Goal: Task Accomplishment & Management: Use online tool/utility

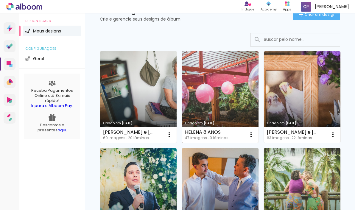
scroll to position [26, 0]
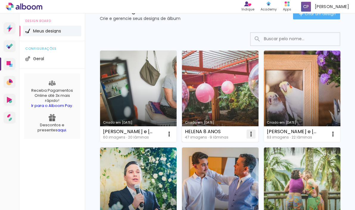
click at [173, 136] on iron-icon at bounding box center [169, 133] width 7 height 7
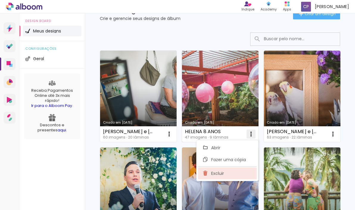
click at [226, 172] on paper-item "Excluir" at bounding box center [227, 173] width 59 height 12
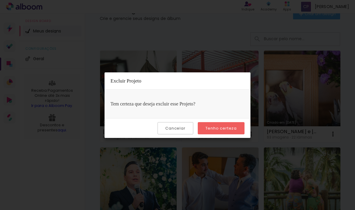
click at [213, 131] on paper-button "Tenho certeza" at bounding box center [221, 128] width 47 height 12
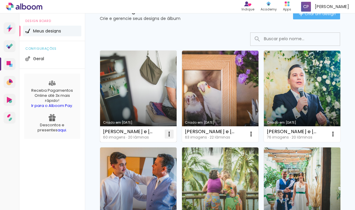
click at [172, 135] on iron-icon at bounding box center [169, 133] width 7 height 7
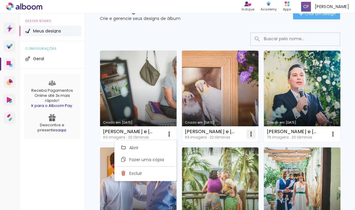
click at [173, 132] on iron-icon at bounding box center [169, 133] width 7 height 7
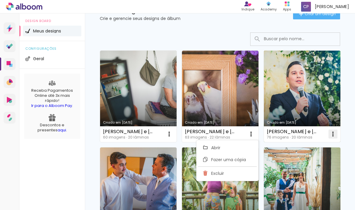
click at [173, 133] on iron-icon at bounding box center [169, 133] width 7 height 7
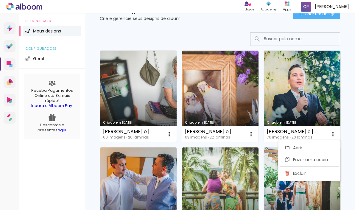
click at [260, 147] on div "Criado em 04/12/24 Isa e Helen 57 imagens ∙ 20 lâminas Abrir Fazer uma cópia Ex…" at bounding box center [220, 192] width 82 height 97
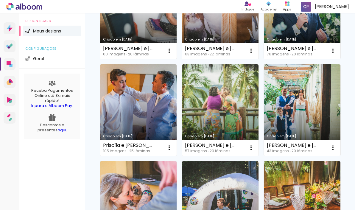
scroll to position [121, 0]
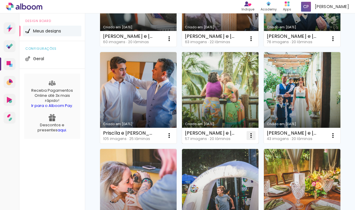
click at [173, 42] on iron-icon at bounding box center [169, 38] width 7 height 7
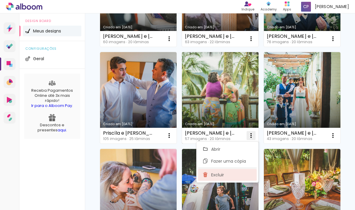
click at [227, 175] on paper-item "Excluir" at bounding box center [227, 175] width 59 height 12
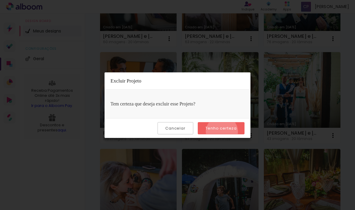
click at [223, 132] on paper-button "Tenho certeza" at bounding box center [221, 128] width 47 height 12
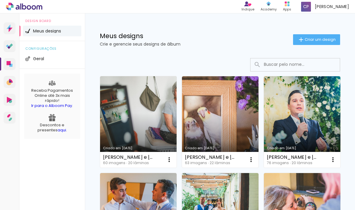
scroll to position [0, 0]
click at [302, 45] on div "Meus designs Crie e gerencie seus designs de álbum Criar um design" at bounding box center [220, 32] width 270 height 39
click at [302, 40] on iron-icon at bounding box center [300, 39] width 7 height 7
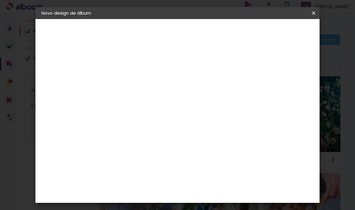
click at [139, 83] on input at bounding box center [139, 79] width 0 height 9
type input "[PERSON_NAME] e [PERSON_NAME]"
click at [0, 0] on slot "Avançar" at bounding box center [0, 0] width 0 height 0
click at [0, 0] on slot "Tamanho Livre" at bounding box center [0, 0] width 0 height 0
click at [0, 0] on slot "Avançar" at bounding box center [0, 0] width 0 height 0
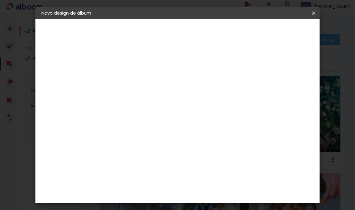
click at [280, 31] on span "Iniciar design" at bounding box center [269, 33] width 23 height 8
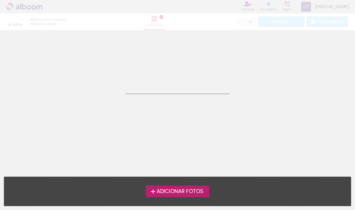
click at [154, 190] on iron-icon at bounding box center [152, 191] width 7 height 7
click at [0, 0] on input "file" at bounding box center [0, 0] width 0 height 0
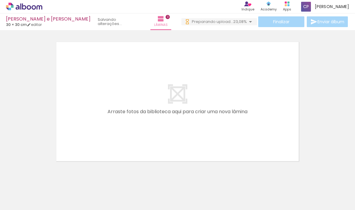
click at [23, 192] on input "Todas as fotos" at bounding box center [16, 191] width 23 height 5
click at [0, 0] on slot "Não utilizadas" at bounding box center [0, 0] width 0 height 0
type input "Não utilizadas"
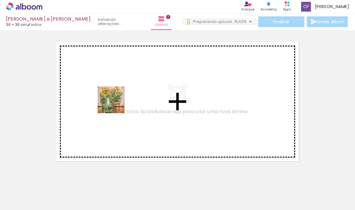
drag, startPoint x: 115, startPoint y: 195, endPoint x: 116, endPoint y: 99, distance: 96.2
click at [116, 99] on quentale-workspace at bounding box center [177, 105] width 355 height 210
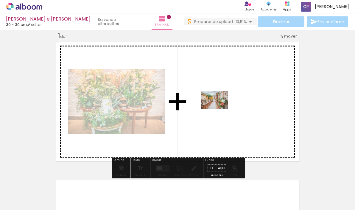
drag, startPoint x: 115, startPoint y: 193, endPoint x: 219, endPoint y: 109, distance: 133.5
click at [219, 109] on quentale-workspace at bounding box center [177, 105] width 355 height 210
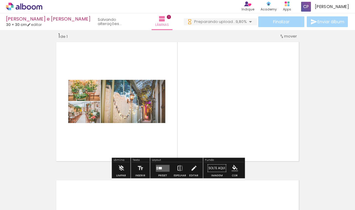
drag, startPoint x: 132, startPoint y: 193, endPoint x: 147, endPoint y: 155, distance: 41.0
click at [147, 155] on quentale-workspace at bounding box center [177, 105] width 355 height 210
click at [160, 170] on quentale-layouter at bounding box center [163, 168] width 14 height 7
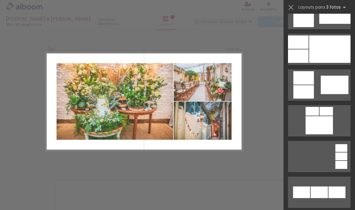
scroll to position [388, 0]
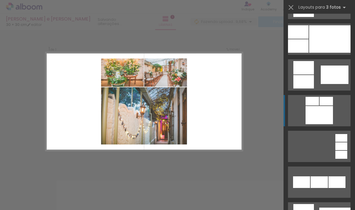
click at [313, 111] on div at bounding box center [318, 115] width 27 height 18
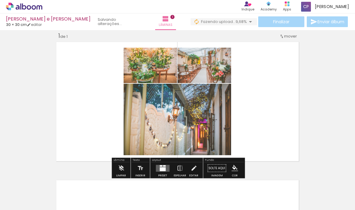
click at [253, 113] on quentale-layouter at bounding box center [177, 101] width 247 height 123
click at [214, 115] on quentale-photo at bounding box center [177, 119] width 107 height 71
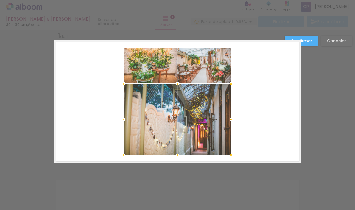
click at [114, 63] on quentale-layouter at bounding box center [177, 101] width 247 height 123
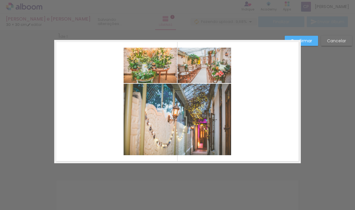
drag, startPoint x: 112, startPoint y: 60, endPoint x: 240, endPoint y: 131, distance: 146.2
click at [240, 131] on quentale-layouter at bounding box center [177, 101] width 247 height 123
click at [216, 122] on quentale-photo at bounding box center [177, 119] width 107 height 71
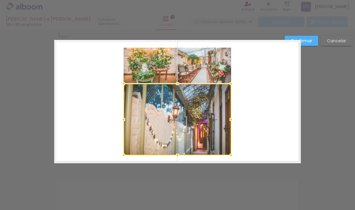
click at [209, 79] on quentale-photo at bounding box center [204, 65] width 54 height 35
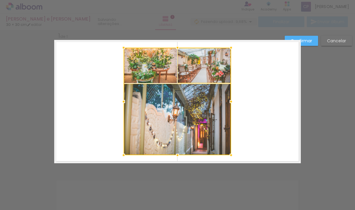
click at [157, 70] on div at bounding box center [177, 101] width 107 height 107
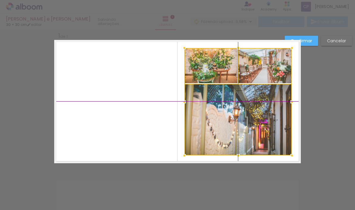
drag, startPoint x: 150, startPoint y: 63, endPoint x: 210, endPoint y: 66, distance: 59.6
click at [210, 66] on div at bounding box center [237, 101] width 107 height 107
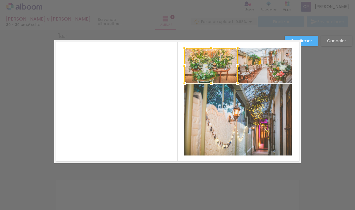
click at [0, 0] on slot "Confirmar" at bounding box center [0, 0] width 0 height 0
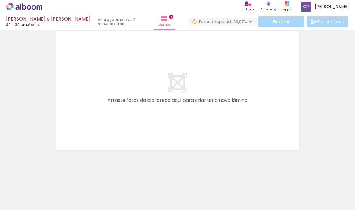
scroll to position [0, 66]
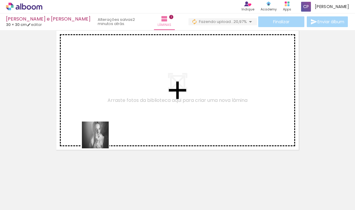
drag, startPoint x: 99, startPoint y: 189, endPoint x: 124, endPoint y: 179, distance: 26.7
click at [101, 114] on quentale-workspace at bounding box center [177, 105] width 355 height 210
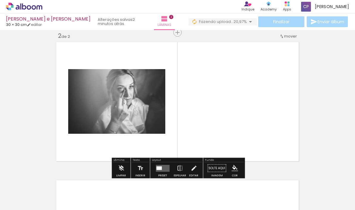
scroll to position [146, 0]
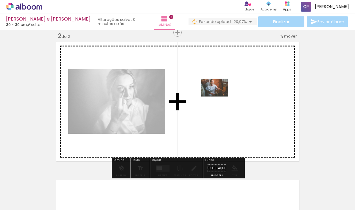
click at [219, 96] on quentale-workspace at bounding box center [177, 105] width 355 height 210
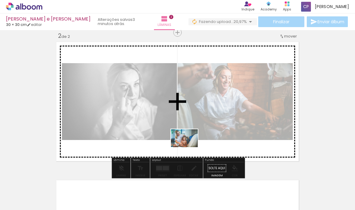
drag, startPoint x: 91, startPoint y: 194, endPoint x: 189, endPoint y: 147, distance: 108.8
click at [189, 147] on quentale-workspace at bounding box center [177, 105] width 355 height 210
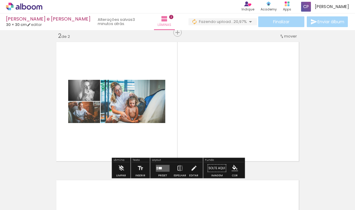
click at [159, 168] on div at bounding box center [159, 168] width 3 height 2
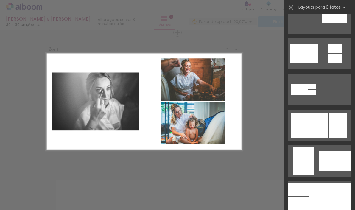
scroll to position [230, 0]
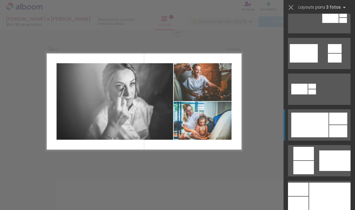
click at [308, 124] on div at bounding box center [309, 125] width 37 height 25
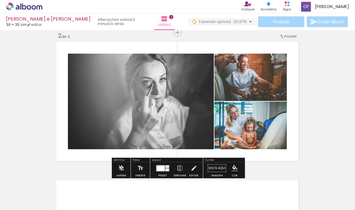
click at [123, 122] on quentale-photo at bounding box center [141, 102] width 146 height 96
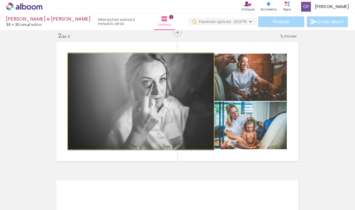
click at [123, 122] on quentale-photo at bounding box center [141, 102] width 146 height 96
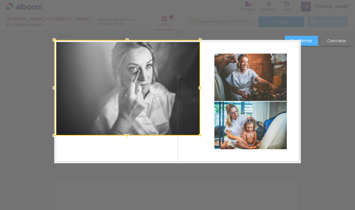
drag, startPoint x: 136, startPoint y: 110, endPoint x: 118, endPoint y: 89, distance: 28.3
click at [118, 89] on div at bounding box center [127, 88] width 146 height 96
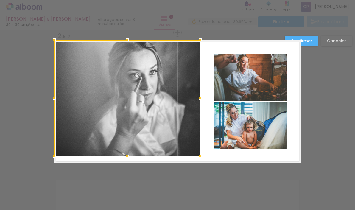
drag, startPoint x: 126, startPoint y: 134, endPoint x: 123, endPoint y: 175, distance: 40.6
click at [123, 175] on div "Inserir lâmina 1 de 2 Inserir lâmina 2 de 2 Confirmar Cancelar" at bounding box center [177, 98] width 355 height 429
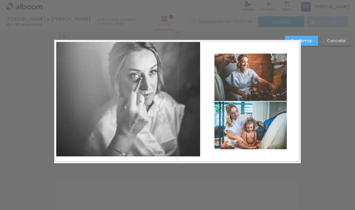
click at [128, 148] on quentale-photo at bounding box center [127, 98] width 146 height 116
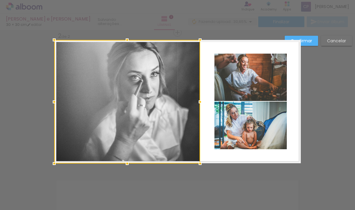
drag, startPoint x: 127, startPoint y: 157, endPoint x: 127, endPoint y: 152, distance: 4.5
click at [127, 152] on div at bounding box center [127, 102] width 146 height 124
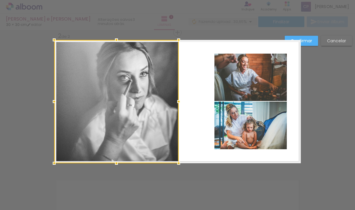
drag, startPoint x: 200, startPoint y: 101, endPoint x: 178, endPoint y: 103, distance: 21.5
click at [178, 103] on div at bounding box center [179, 102] width 12 height 12
click at [207, 96] on quentale-layouter at bounding box center [177, 101] width 247 height 123
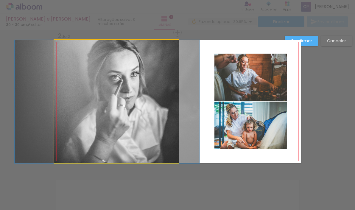
drag, startPoint x: 149, startPoint y: 77, endPoint x: 139, endPoint y: 77, distance: 9.2
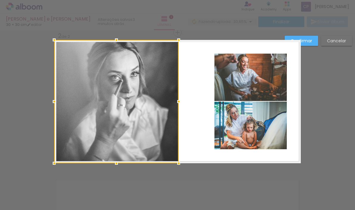
click at [196, 79] on quentale-layouter at bounding box center [177, 101] width 247 height 123
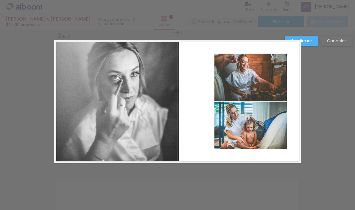
click at [163, 80] on quentale-photo at bounding box center [116, 101] width 124 height 123
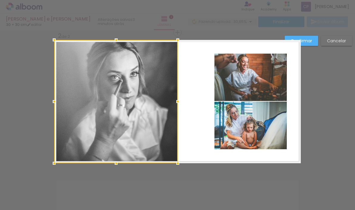
click at [177, 101] on div at bounding box center [178, 102] width 12 height 12
click at [199, 88] on quentale-layouter at bounding box center [177, 101] width 247 height 123
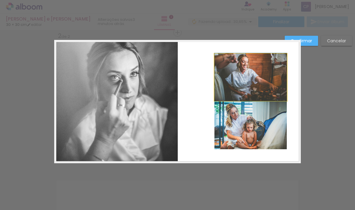
click at [227, 85] on quentale-photo at bounding box center [250, 77] width 72 height 47
click at [231, 108] on quentale-photo at bounding box center [250, 126] width 72 height 48
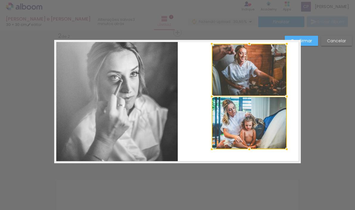
drag, startPoint x: 215, startPoint y: 54, endPoint x: 212, endPoint y: 44, distance: 10.3
click at [212, 44] on div at bounding box center [212, 44] width 12 height 12
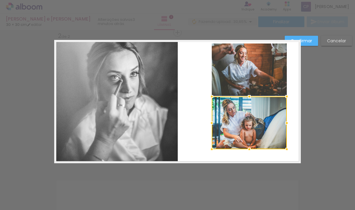
click at [230, 58] on quentale-photo at bounding box center [249, 69] width 75 height 52
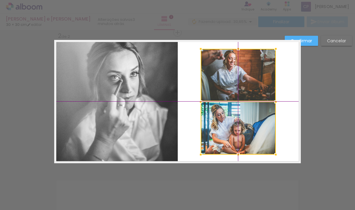
drag, startPoint x: 230, startPoint y: 58, endPoint x: 222, endPoint y: 71, distance: 14.9
click at [222, 71] on div at bounding box center [238, 102] width 75 height 106
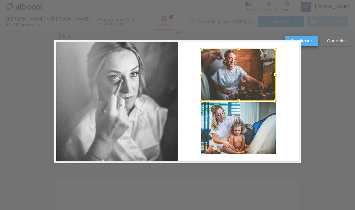
click at [0, 0] on slot "Confirmar" at bounding box center [0, 0] width 0 height 0
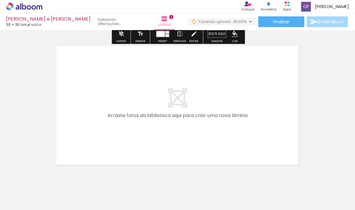
scroll to position [280, 0]
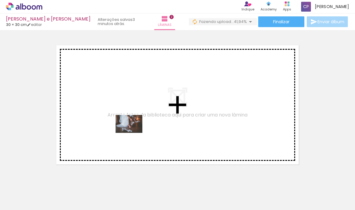
drag, startPoint x: 160, startPoint y: 193, endPoint x: 133, endPoint y: 132, distance: 65.7
click at [133, 132] on quentale-workspace at bounding box center [177, 105] width 355 height 210
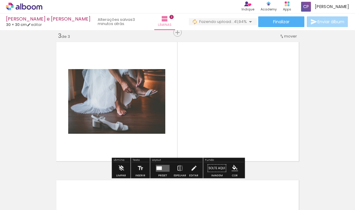
scroll to position [284, 0]
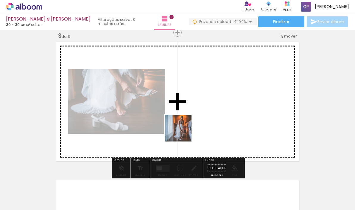
drag, startPoint x: 160, startPoint y: 193, endPoint x: 187, endPoint y: 124, distance: 73.9
click at [187, 124] on quentale-workspace at bounding box center [177, 105] width 355 height 210
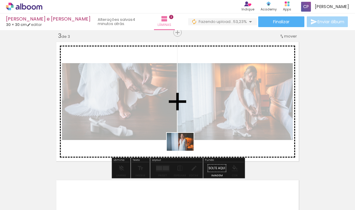
drag, startPoint x: 162, startPoint y: 196, endPoint x: 185, endPoint y: 151, distance: 50.2
click at [185, 151] on quentale-workspace at bounding box center [177, 105] width 355 height 210
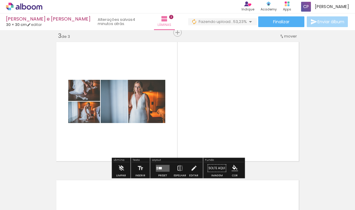
click at [160, 171] on quentale-layouter at bounding box center [163, 168] width 14 height 7
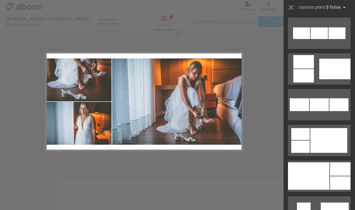
scroll to position [539, 0]
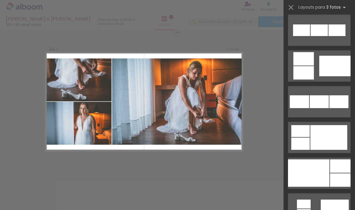
click at [310, 82] on quentale-layouter at bounding box center [319, 65] width 63 height 31
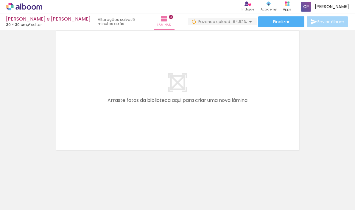
scroll to position [433, 0]
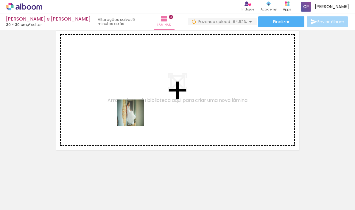
click at [131, 105] on quentale-workspace at bounding box center [177, 105] width 355 height 210
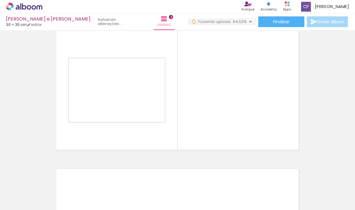
scroll to position [422, 0]
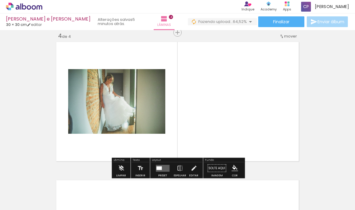
click at [161, 167] on quentale-layouter at bounding box center [163, 168] width 14 height 7
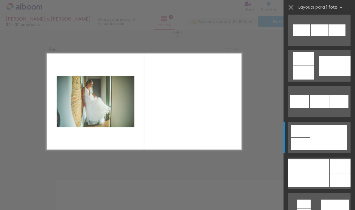
scroll to position [0, 0]
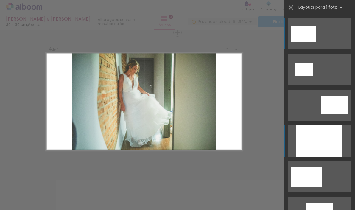
click at [308, 136] on div at bounding box center [319, 140] width 46 height 31
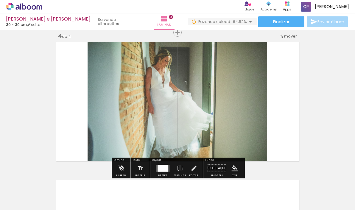
click at [239, 98] on quentale-photo at bounding box center [178, 101] width 180 height 123
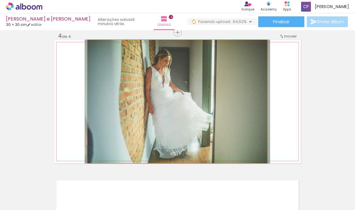
click at [239, 98] on quentale-photo at bounding box center [178, 101] width 180 height 123
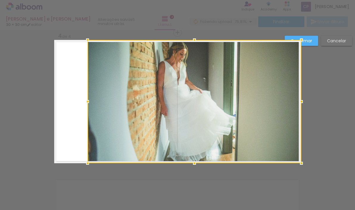
drag, startPoint x: 267, startPoint y: 102, endPoint x: 298, endPoint y: 102, distance: 31.0
click at [298, 102] on div at bounding box center [301, 102] width 12 height 12
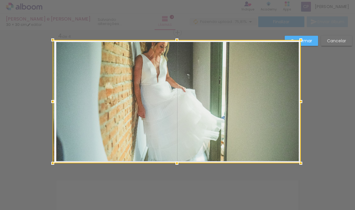
drag, startPoint x: 89, startPoint y: 101, endPoint x: 55, endPoint y: 100, distance: 33.7
click at [55, 100] on div at bounding box center [53, 102] width 12 height 12
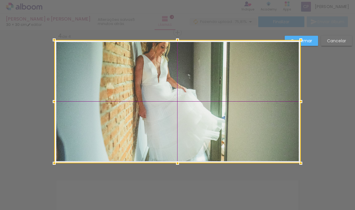
drag, startPoint x: 136, startPoint y: 86, endPoint x: 136, endPoint y: 100, distance: 14.0
click at [136, 101] on div at bounding box center [177, 101] width 247 height 123
click at [109, 81] on div at bounding box center [177, 101] width 247 height 123
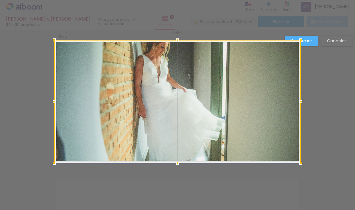
click at [0, 0] on slot "Confirmar" at bounding box center [0, 0] width 0 height 0
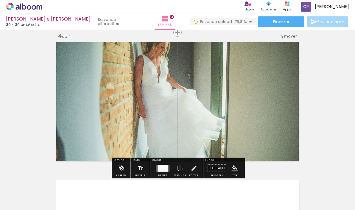
click at [202, 90] on quentale-photo at bounding box center [177, 101] width 247 height 123
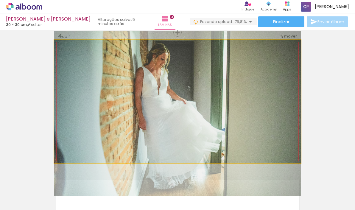
drag, startPoint x: 205, startPoint y: 83, endPoint x: 205, endPoint y: 95, distance: 11.9
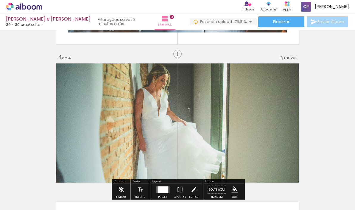
scroll to position [414, 0]
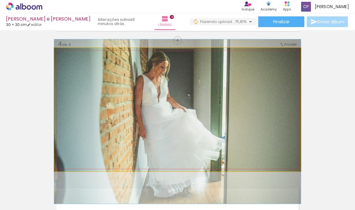
click at [278, 107] on quentale-photo at bounding box center [177, 109] width 247 height 123
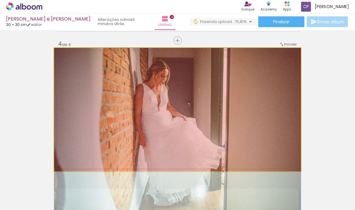
drag, startPoint x: 249, startPoint y: 91, endPoint x: 163, endPoint y: 173, distance: 118.4
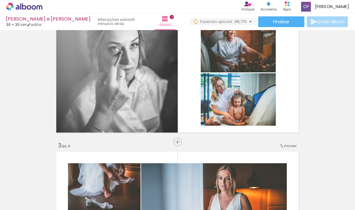
scroll to position [173, 0]
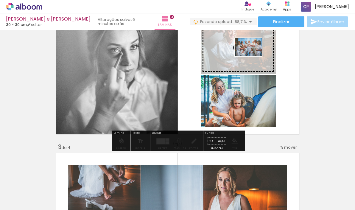
drag, startPoint x: 144, startPoint y: 191, endPoint x: 253, endPoint y: 56, distance: 173.0
click at [253, 56] on quentale-workspace at bounding box center [177, 105] width 355 height 210
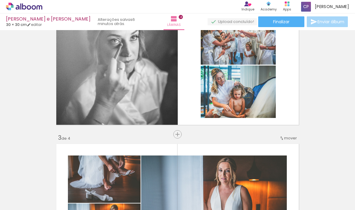
scroll to position [158, 0]
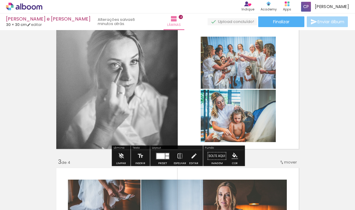
click at [228, 123] on quentale-photo at bounding box center [238, 116] width 75 height 53
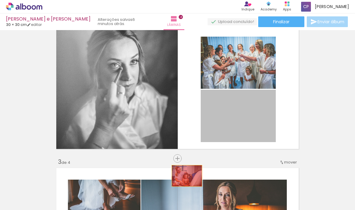
drag, startPoint x: 231, startPoint y: 116, endPoint x: 187, endPoint y: 176, distance: 73.8
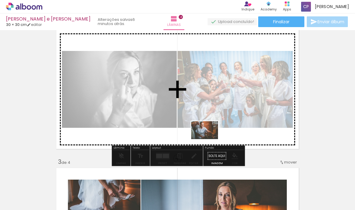
drag, startPoint x: 145, startPoint y: 189, endPoint x: 209, endPoint y: 139, distance: 81.5
click at [209, 139] on quentale-workspace at bounding box center [177, 105] width 355 height 210
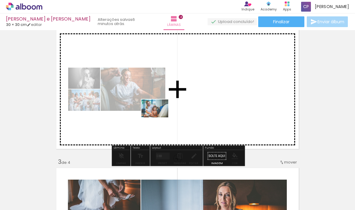
drag, startPoint x: 145, startPoint y: 193, endPoint x: 159, endPoint y: 117, distance: 76.7
click at [159, 117] on quentale-workspace at bounding box center [177, 105] width 355 height 210
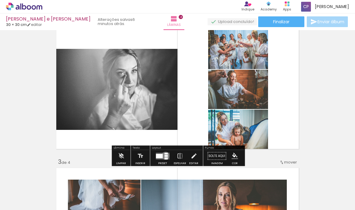
click at [164, 155] on div at bounding box center [165, 156] width 3 height 2
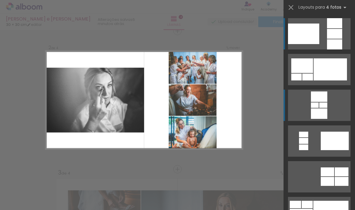
scroll to position [146, 0]
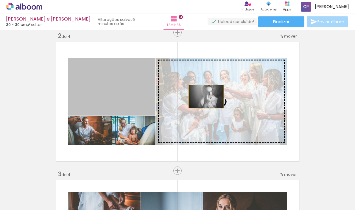
drag, startPoint x: 133, startPoint y: 93, endPoint x: 205, endPoint y: 96, distance: 72.1
click at [0, 0] on slot at bounding box center [0, 0] width 0 height 0
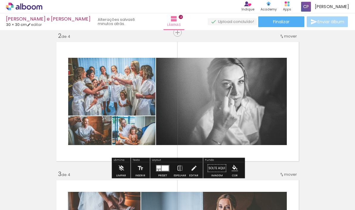
click at [216, 99] on quentale-photo at bounding box center [221, 101] width 131 height 87
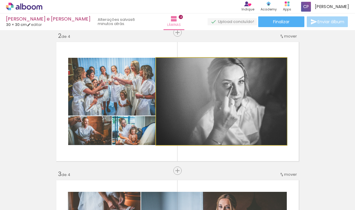
drag, startPoint x: 208, startPoint y: 96, endPoint x: 232, endPoint y: 90, distance: 24.4
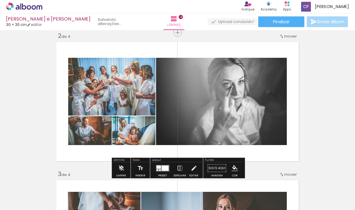
click at [225, 98] on quentale-photo at bounding box center [221, 101] width 131 height 87
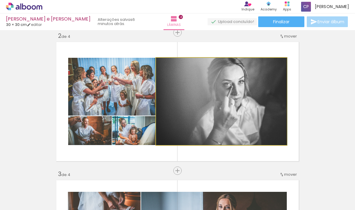
click at [225, 98] on quentale-photo at bounding box center [221, 101] width 131 height 87
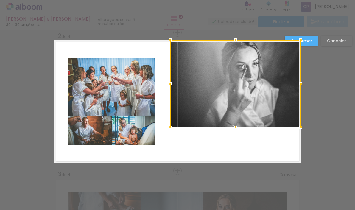
drag, startPoint x: 225, startPoint y: 98, endPoint x: 247, endPoint y: 79, distance: 29.5
click at [247, 79] on div at bounding box center [235, 83] width 131 height 87
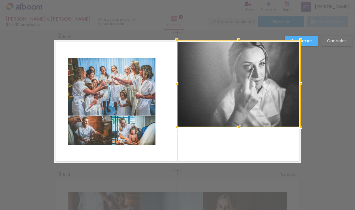
click at [168, 83] on album-spread "2 de 4" at bounding box center [177, 101] width 247 height 123
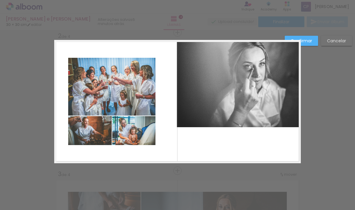
click at [221, 114] on quentale-photo at bounding box center [239, 83] width 124 height 87
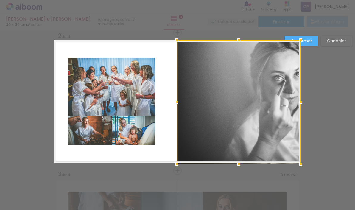
drag, startPoint x: 237, startPoint y: 126, endPoint x: 235, endPoint y: 165, distance: 38.7
click at [235, 165] on div at bounding box center [239, 164] width 12 height 12
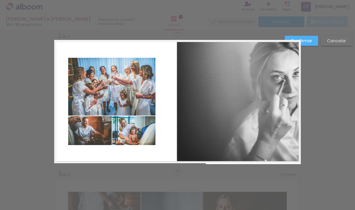
click at [161, 113] on quentale-layouter at bounding box center [177, 101] width 247 height 123
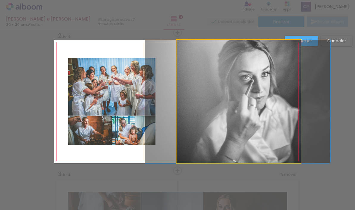
drag, startPoint x: 233, startPoint y: 99, endPoint x: 201, endPoint y: 100, distance: 31.6
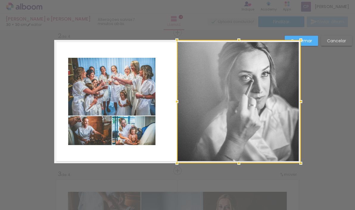
click at [130, 151] on quentale-layouter at bounding box center [177, 101] width 247 height 123
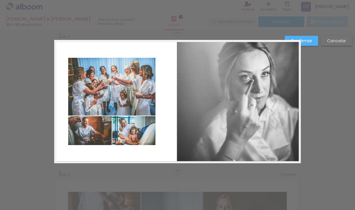
click at [121, 66] on quentale-photo at bounding box center [111, 87] width 87 height 58
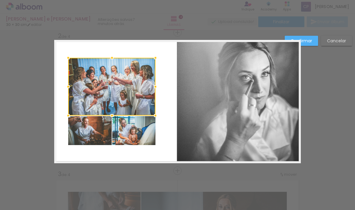
click at [93, 129] on quentale-photo at bounding box center [89, 130] width 43 height 29
click at [131, 138] on div at bounding box center [111, 101] width 87 height 87
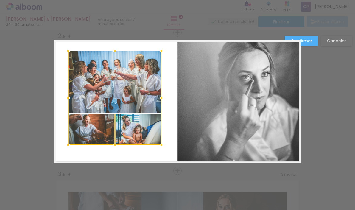
drag, startPoint x: 156, startPoint y: 58, endPoint x: 162, endPoint y: 49, distance: 10.7
click at [162, 49] on div at bounding box center [161, 51] width 12 height 12
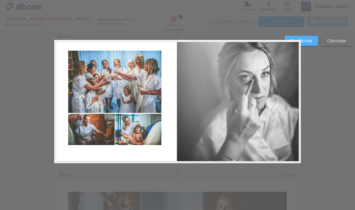
click at [97, 126] on quentale-photo at bounding box center [91, 129] width 46 height 31
click at [137, 129] on quentale-photo at bounding box center [138, 129] width 46 height 31
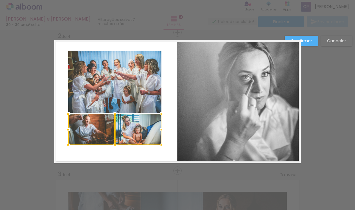
click at [121, 77] on quentale-photo at bounding box center [114, 82] width 93 height 62
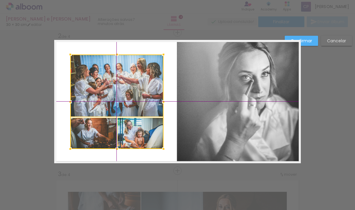
drag, startPoint x: 108, startPoint y: 77, endPoint x: 111, endPoint y: 79, distance: 3.8
click at [111, 79] on div at bounding box center [116, 101] width 93 height 94
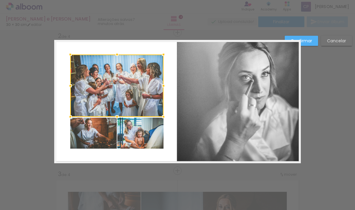
click at [0, 0] on slot "Confirmar" at bounding box center [0, 0] width 0 height 0
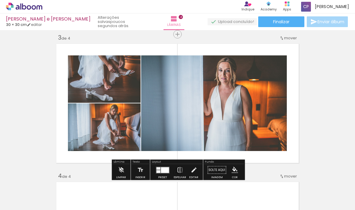
scroll to position [281, 0]
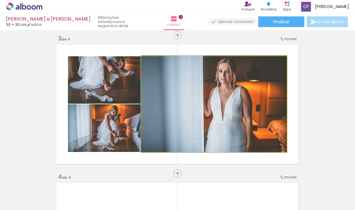
click at [210, 102] on quentale-photo at bounding box center [214, 104] width 146 height 96
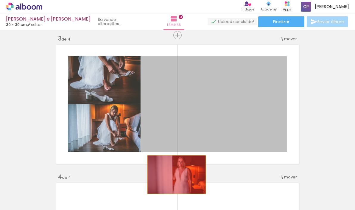
drag, startPoint x: 217, startPoint y: 94, endPoint x: 158, endPoint y: 126, distance: 66.9
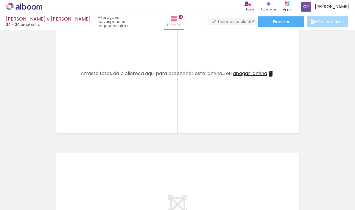
scroll to position [455, 0]
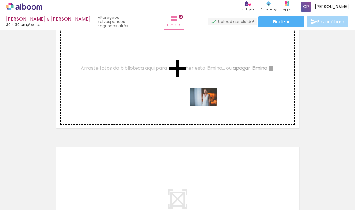
drag, startPoint x: 175, startPoint y: 191, endPoint x: 208, endPoint y: 106, distance: 91.6
click at [208, 106] on quentale-workspace at bounding box center [177, 105] width 355 height 210
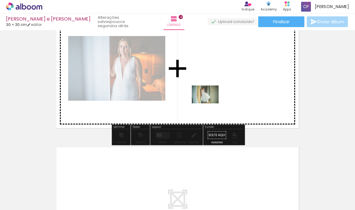
drag, startPoint x: 177, startPoint y: 194, endPoint x: 211, endPoint y: 101, distance: 98.9
click at [211, 101] on quentale-workspace at bounding box center [177, 105] width 355 height 210
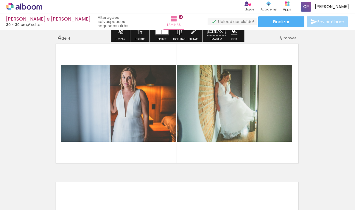
scroll to position [426, 1]
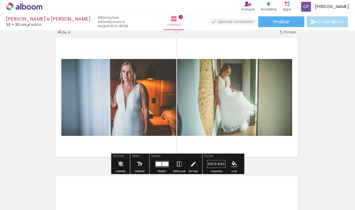
click at [224, 107] on quentale-photo at bounding box center [234, 97] width 115 height 77
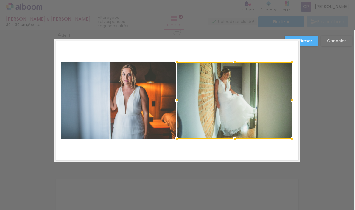
scroll to position [422, 1]
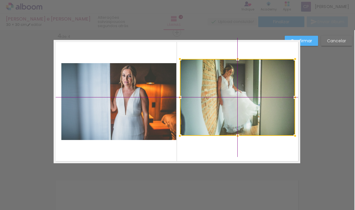
drag, startPoint x: 238, startPoint y: 104, endPoint x: 249, endPoint y: 92, distance: 16.2
click at [249, 92] on div at bounding box center [237, 97] width 115 height 77
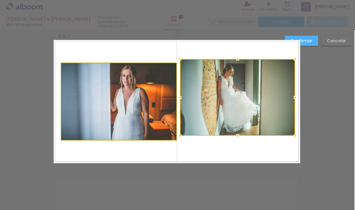
drag, startPoint x: 125, startPoint y: 95, endPoint x: 119, endPoint y: 95, distance: 6.3
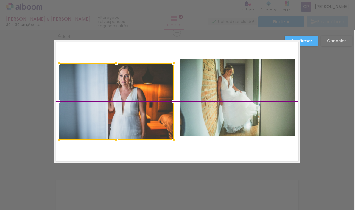
drag, startPoint x: 125, startPoint y: 85, endPoint x: 121, endPoint y: 86, distance: 4.6
click at [121, 86] on div at bounding box center [116, 101] width 115 height 77
click at [208, 83] on quentale-photo at bounding box center [237, 97] width 115 height 77
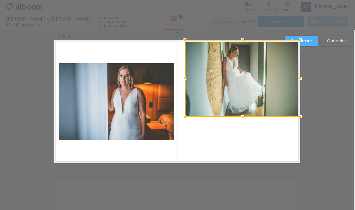
drag, startPoint x: 228, startPoint y: 91, endPoint x: 241, endPoint y: 65, distance: 28.5
click at [241, 65] on div at bounding box center [242, 78] width 115 height 77
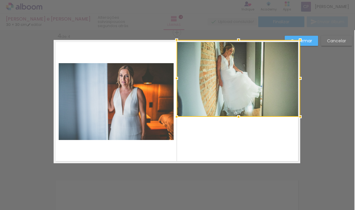
drag, startPoint x: 185, startPoint y: 79, endPoint x: 169, endPoint y: 77, distance: 16.5
click at [169, 77] on album-spread "4 de 4" at bounding box center [177, 101] width 247 height 123
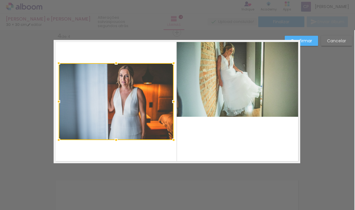
click at [232, 111] on quentale-photo at bounding box center [239, 78] width 124 height 77
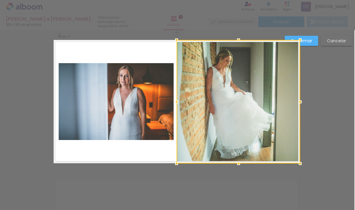
drag, startPoint x: 239, startPoint y: 116, endPoint x: 240, endPoint y: 164, distance: 47.6
click at [240, 164] on div at bounding box center [239, 163] width 12 height 12
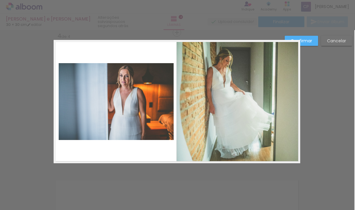
click at [0, 0] on slot "Confirmar" at bounding box center [0, 0] width 0 height 0
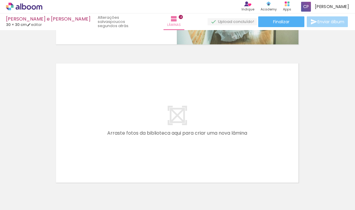
scroll to position [0, 0]
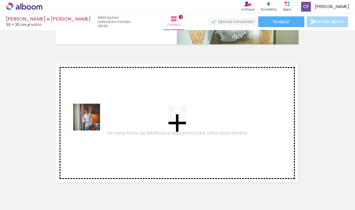
drag, startPoint x: 68, startPoint y: 192, endPoint x: 94, endPoint y: 115, distance: 81.7
click at [94, 115] on quentale-workspace at bounding box center [177, 105] width 355 height 210
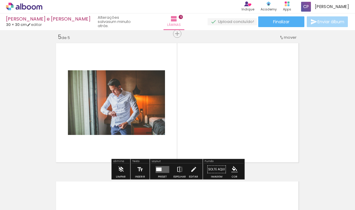
scroll to position [560, 0]
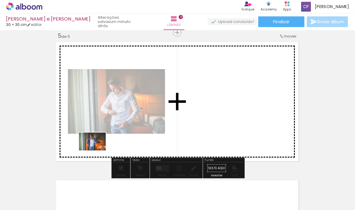
drag, startPoint x: 66, startPoint y: 188, endPoint x: 97, endPoint y: 150, distance: 49.3
click at [97, 150] on quentale-workspace at bounding box center [177, 105] width 355 height 210
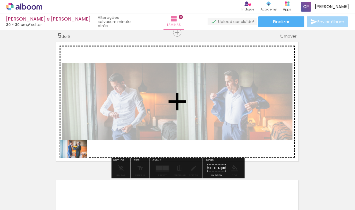
drag, startPoint x: 63, startPoint y: 196, endPoint x: 82, endPoint y: 152, distance: 47.5
click at [82, 152] on quentale-workspace at bounding box center [177, 105] width 355 height 210
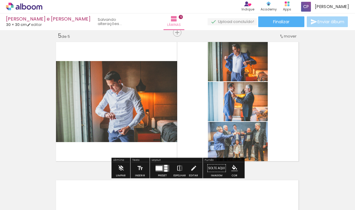
drag, startPoint x: 60, startPoint y: 193, endPoint x: 101, endPoint y: 145, distance: 62.3
click at [101, 145] on quentale-workspace at bounding box center [177, 105] width 355 height 210
click at [160, 169] on div at bounding box center [158, 168] width 7 height 4
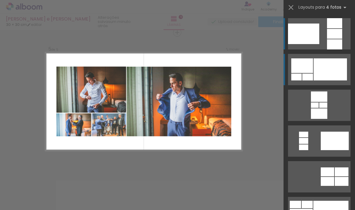
click at [311, 91] on div at bounding box center [319, 96] width 16 height 10
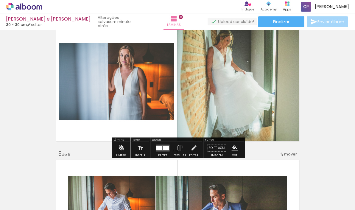
scroll to position [443, 0]
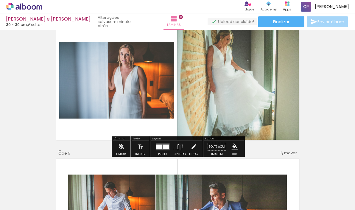
click at [147, 127] on quentale-layouter at bounding box center [177, 79] width 247 height 123
click at [149, 97] on quentale-photo at bounding box center [116, 80] width 115 height 77
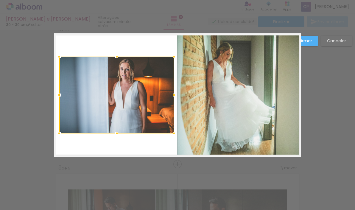
scroll to position [422, 0]
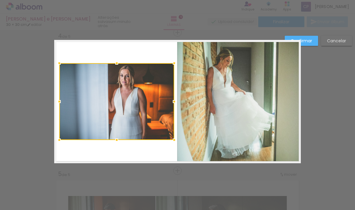
click at [204, 96] on quentale-photo at bounding box center [239, 101] width 124 height 123
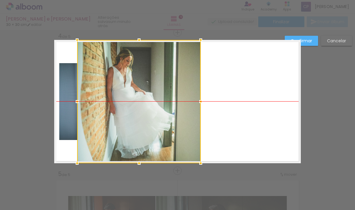
drag, startPoint x: 223, startPoint y: 91, endPoint x: 124, endPoint y: 89, distance: 99.1
click at [124, 89] on div at bounding box center [139, 101] width 124 height 123
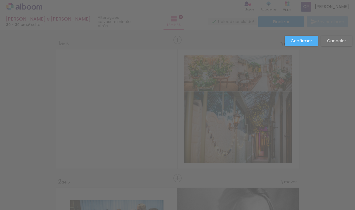
scroll to position [422, 0]
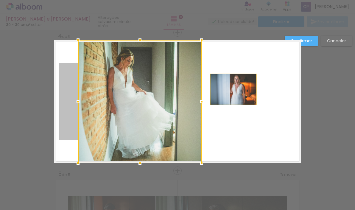
click at [240, 89] on quentale-layouter at bounding box center [177, 101] width 247 height 123
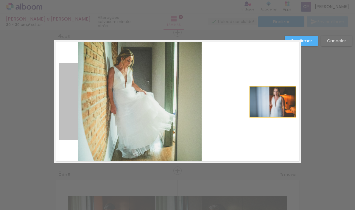
drag, startPoint x: 66, startPoint y: 81, endPoint x: 273, endPoint y: 102, distance: 207.7
click at [273, 102] on quentale-layouter at bounding box center [177, 101] width 247 height 123
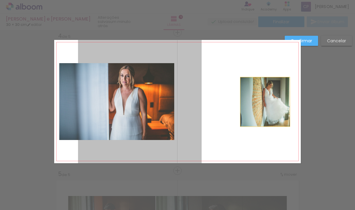
drag, startPoint x: 162, startPoint y: 83, endPoint x: 265, endPoint y: 102, distance: 104.1
click at [265, 102] on quentale-layouter at bounding box center [177, 101] width 247 height 123
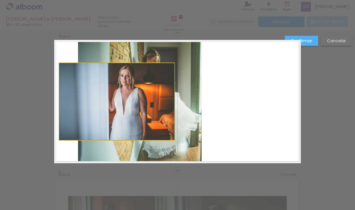
click at [68, 88] on quentale-photo at bounding box center [116, 101] width 115 height 77
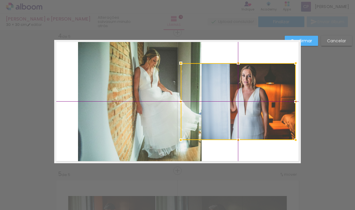
drag, startPoint x: 97, startPoint y: 92, endPoint x: 232, endPoint y: 83, distance: 135.2
click at [232, 83] on div at bounding box center [238, 101] width 115 height 77
click at [117, 82] on quentale-photo at bounding box center [140, 101] width 124 height 123
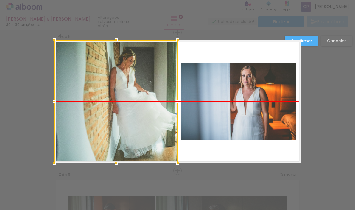
drag, startPoint x: 125, startPoint y: 82, endPoint x: 94, endPoint y: 81, distance: 31.3
click at [93, 81] on div at bounding box center [116, 101] width 124 height 123
click at [228, 102] on quentale-photo at bounding box center [238, 101] width 115 height 77
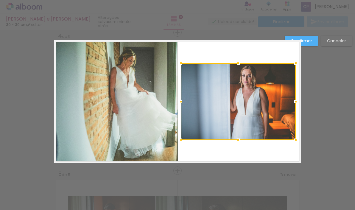
click at [312, 40] on paper-button "Confirmar" at bounding box center [301, 41] width 33 height 10
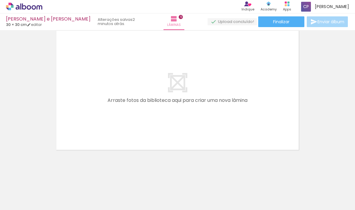
scroll to position [709, 0]
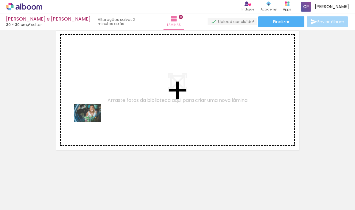
drag, startPoint x: 64, startPoint y: 189, endPoint x: 93, endPoint y: 121, distance: 73.8
click at [93, 121] on quentale-workspace at bounding box center [177, 105] width 355 height 210
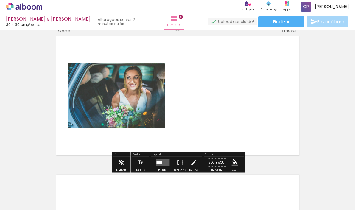
scroll to position [698, 0]
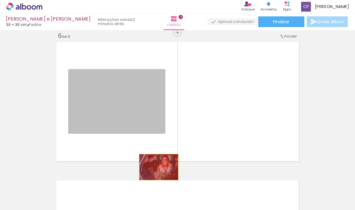
drag, startPoint x: 121, startPoint y: 97, endPoint x: 159, endPoint y: 167, distance: 79.3
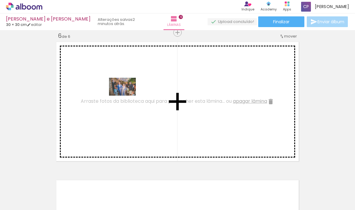
drag, startPoint x: 127, startPoint y: 192, endPoint x: 127, endPoint y: 96, distance: 96.8
click at [127, 96] on quentale-workspace at bounding box center [177, 105] width 355 height 210
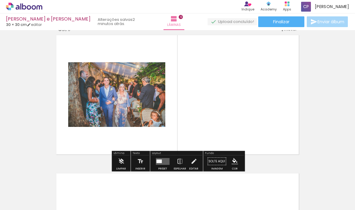
scroll to position [698, 0]
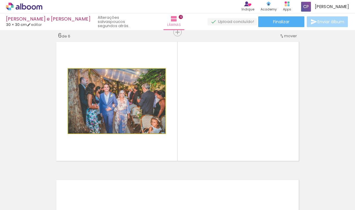
drag, startPoint x: 119, startPoint y: 107, endPoint x: 108, endPoint y: 74, distance: 34.9
click at [108, 73] on quentale-photo at bounding box center [116, 101] width 97 height 65
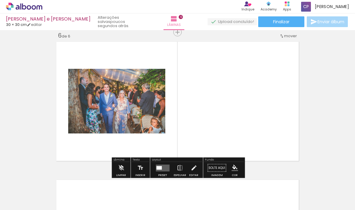
click at [111, 96] on quentale-photo at bounding box center [116, 101] width 97 height 65
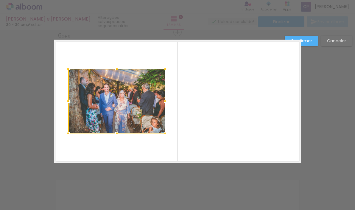
scroll to position [698, 0]
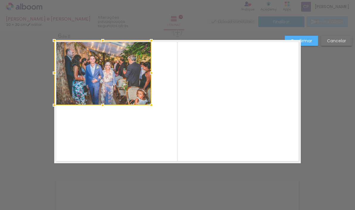
drag, startPoint x: 116, startPoint y: 98, endPoint x: 101, endPoint y: 69, distance: 32.5
click at [101, 69] on div at bounding box center [102, 72] width 97 height 65
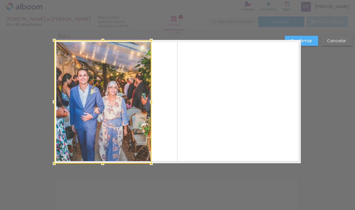
drag, startPoint x: 104, startPoint y: 104, endPoint x: 102, endPoint y: 163, distance: 58.1
click at [102, 163] on div at bounding box center [103, 163] width 12 height 12
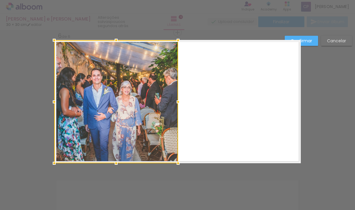
drag, startPoint x: 151, startPoint y: 103, endPoint x: 177, endPoint y: 105, distance: 26.8
click at [177, 105] on div at bounding box center [178, 102] width 12 height 12
click at [196, 93] on quentale-layouter at bounding box center [177, 101] width 247 height 123
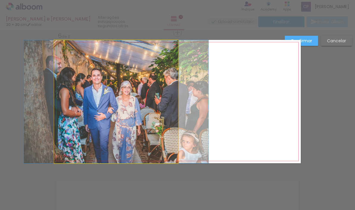
click at [118, 90] on quentale-photo at bounding box center [116, 101] width 124 height 123
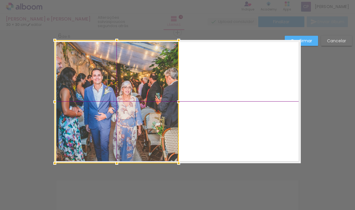
click at [112, 88] on div at bounding box center [117, 101] width 124 height 123
click at [205, 84] on quentale-layouter at bounding box center [177, 101] width 247 height 123
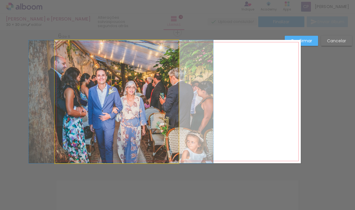
drag, startPoint x: 113, startPoint y: 85, endPoint x: 117, endPoint y: 86, distance: 4.3
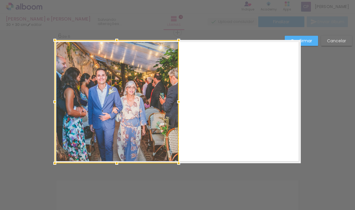
click at [200, 94] on quentale-layouter at bounding box center [177, 101] width 247 height 123
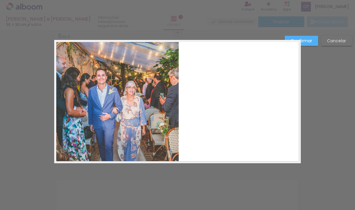
click at [0, 0] on slot "Confirmar" at bounding box center [0, 0] width 0 height 0
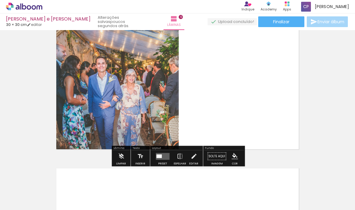
scroll to position [715, 0]
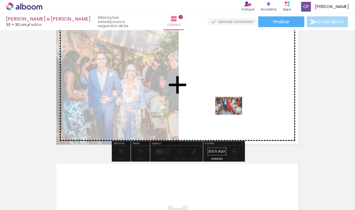
drag, startPoint x: 129, startPoint y: 193, endPoint x: 233, endPoint y: 115, distance: 130.6
click at [233, 115] on quentale-workspace at bounding box center [177, 105] width 355 height 210
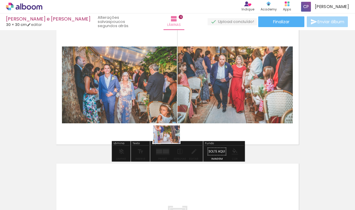
drag, startPoint x: 129, startPoint y: 192, endPoint x: 171, endPoint y: 143, distance: 64.2
click at [171, 143] on quentale-workspace at bounding box center [177, 105] width 355 height 210
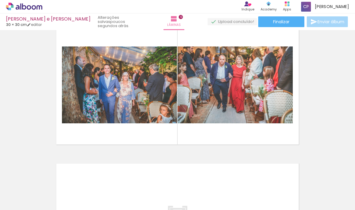
scroll to position [0, 0]
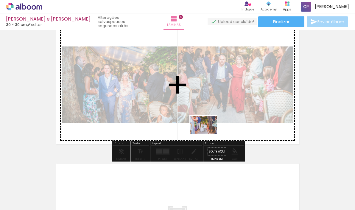
drag, startPoint x: 128, startPoint y: 191, endPoint x: 208, endPoint y: 134, distance: 98.5
click at [208, 134] on quentale-workspace at bounding box center [177, 105] width 355 height 210
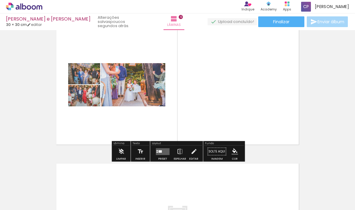
click at [163, 151] on quentale-layouter at bounding box center [163, 151] width 14 height 7
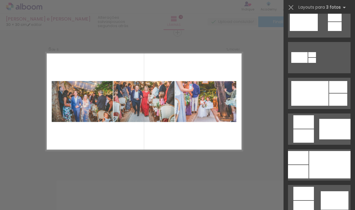
scroll to position [262, 0]
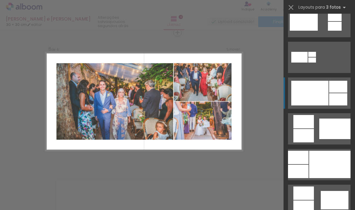
click at [314, 91] on div at bounding box center [309, 93] width 37 height 25
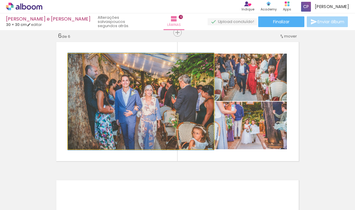
click at [109, 93] on quentale-photo at bounding box center [141, 102] width 146 height 96
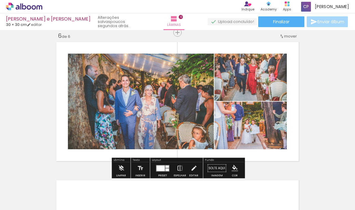
click at [130, 93] on quentale-photo at bounding box center [141, 102] width 146 height 96
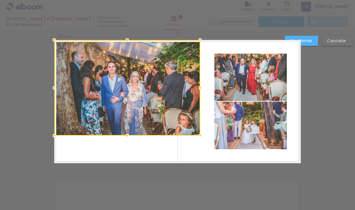
drag, startPoint x: 137, startPoint y: 91, endPoint x: 112, endPoint y: 77, distance: 28.5
click at [112, 77] on div at bounding box center [127, 88] width 146 height 96
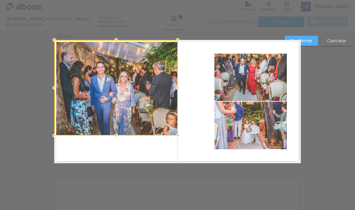
drag, startPoint x: 201, startPoint y: 88, endPoint x: 189, endPoint y: 90, distance: 11.7
click at [190, 90] on album-spread "6 de 6" at bounding box center [177, 101] width 247 height 123
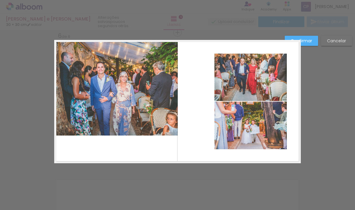
click at [114, 129] on quentale-photo at bounding box center [116, 88] width 124 height 96
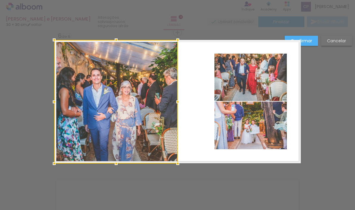
drag, startPoint x: 115, startPoint y: 135, endPoint x: 114, endPoint y: 163, distance: 28.3
click at [114, 163] on div at bounding box center [116, 163] width 12 height 12
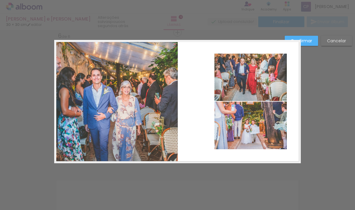
click at [200, 83] on quentale-layouter at bounding box center [177, 101] width 247 height 123
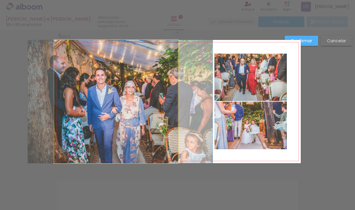
drag, startPoint x: 134, startPoint y: 89, endPoint x: 138, endPoint y: 89, distance: 4.2
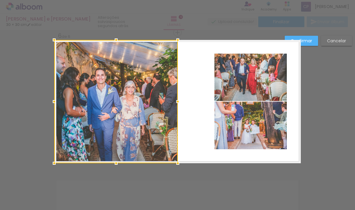
click at [210, 82] on quentale-layouter at bounding box center [177, 101] width 247 height 123
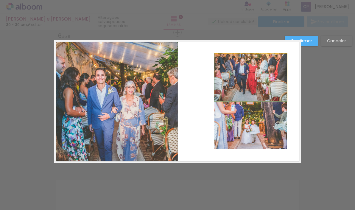
click at [231, 79] on quentale-photo at bounding box center [250, 77] width 72 height 47
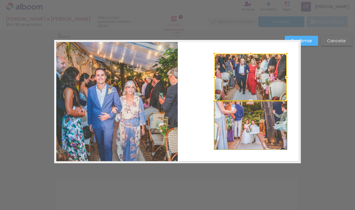
click at [230, 125] on quentale-photo at bounding box center [250, 126] width 72 height 48
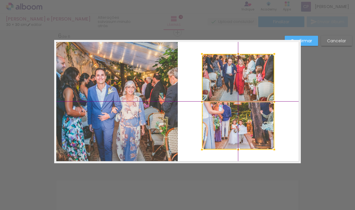
drag, startPoint x: 247, startPoint y: 78, endPoint x: 234, endPoint y: 78, distance: 12.8
click at [234, 78] on div at bounding box center [238, 102] width 72 height 96
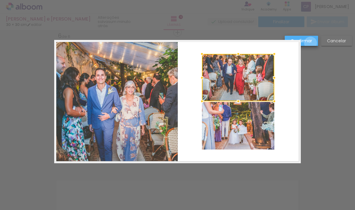
click at [0, 0] on slot "Confirmar" at bounding box center [0, 0] width 0 height 0
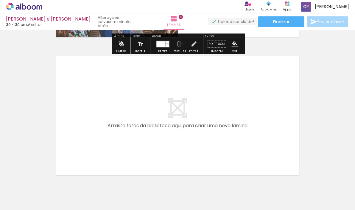
scroll to position [828, 0]
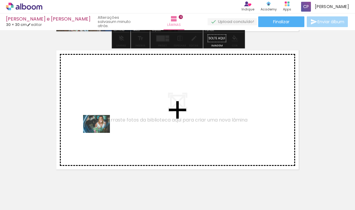
drag, startPoint x: 61, startPoint y: 190, endPoint x: 101, endPoint y: 133, distance: 69.9
click at [101, 133] on quentale-workspace at bounding box center [177, 105] width 355 height 210
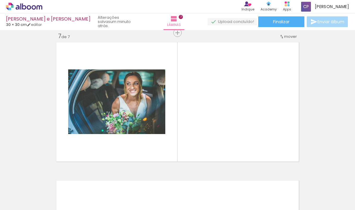
scroll to position [836, 0]
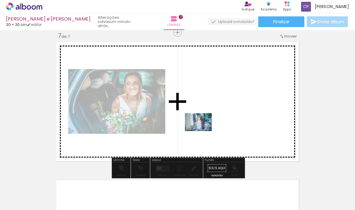
drag, startPoint x: 64, startPoint y: 189, endPoint x: 203, endPoint y: 131, distance: 150.5
click at [203, 131] on quentale-workspace at bounding box center [177, 105] width 355 height 210
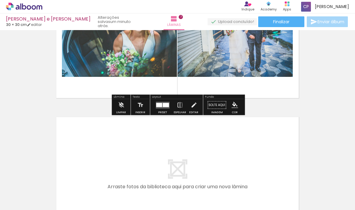
scroll to position [903, 0]
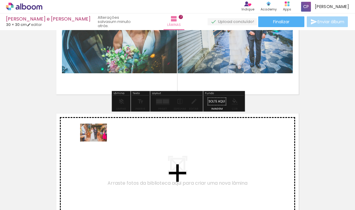
drag, startPoint x: 60, startPoint y: 188, endPoint x: 98, endPoint y: 141, distance: 59.9
click at [98, 141] on quentale-workspace at bounding box center [177, 105] width 355 height 210
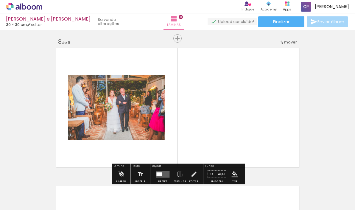
scroll to position [974, 0]
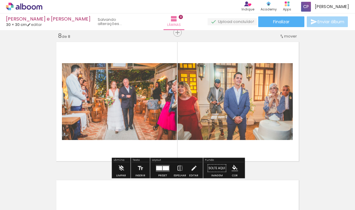
drag, startPoint x: 64, startPoint y: 189, endPoint x: 193, endPoint y: 119, distance: 146.8
click at [193, 119] on quentale-workspace at bounding box center [177, 105] width 355 height 210
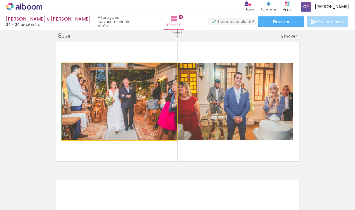
click at [123, 109] on quentale-photo at bounding box center [119, 101] width 115 height 77
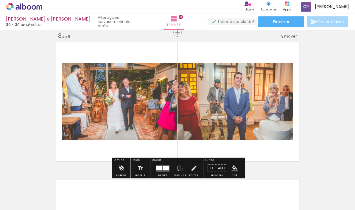
click at [141, 145] on quentale-layouter at bounding box center [177, 101] width 247 height 123
click at [151, 122] on quentale-photo at bounding box center [119, 101] width 115 height 77
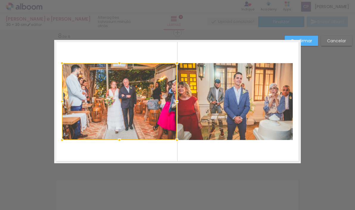
click at [228, 106] on quentale-photo at bounding box center [234, 101] width 115 height 77
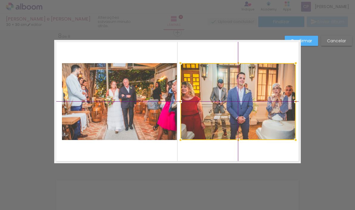
drag, startPoint x: 222, startPoint y: 96, endPoint x: 227, endPoint y: 97, distance: 4.6
click at [227, 97] on div at bounding box center [237, 101] width 115 height 77
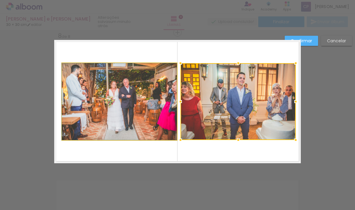
click at [108, 96] on quentale-photo at bounding box center [119, 101] width 115 height 77
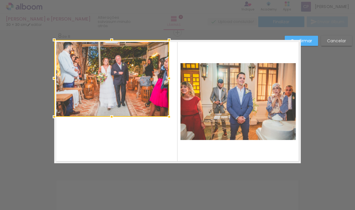
drag, startPoint x: 115, startPoint y: 96, endPoint x: 101, endPoint y: 72, distance: 27.2
click at [101, 72] on div at bounding box center [111, 78] width 115 height 77
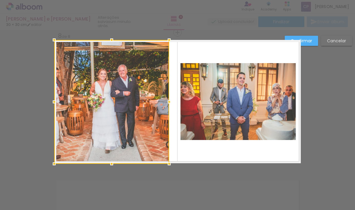
drag, startPoint x: 112, startPoint y: 116, endPoint x: 111, endPoint y: 164, distance: 48.5
click at [111, 164] on div at bounding box center [112, 164] width 12 height 12
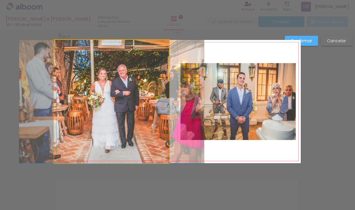
click at [154, 104] on quentale-photo at bounding box center [111, 101] width 115 height 123
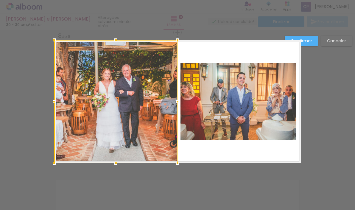
drag, startPoint x: 169, startPoint y: 102, endPoint x: 177, endPoint y: 102, distance: 8.1
click at [177, 102] on div at bounding box center [177, 102] width 12 height 12
click at [0, 0] on slot "Confirmar" at bounding box center [0, 0] width 0 height 0
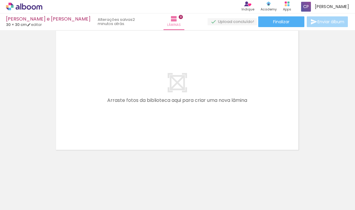
scroll to position [1124, 0]
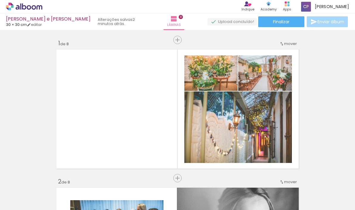
scroll to position [262, 0]
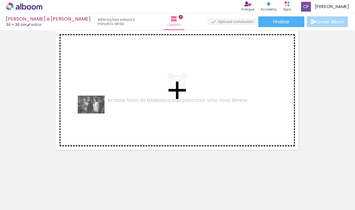
drag, startPoint x: 68, startPoint y: 189, endPoint x: 96, endPoint y: 114, distance: 80.3
click at [96, 114] on quentale-workspace at bounding box center [177, 105] width 355 height 210
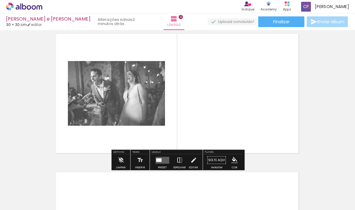
scroll to position [1113, 0]
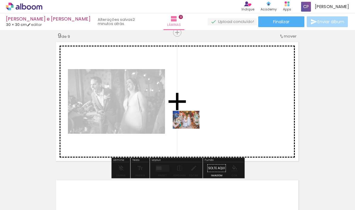
drag, startPoint x: 62, startPoint y: 192, endPoint x: 191, endPoint y: 129, distance: 143.1
click at [191, 129] on quentale-workspace at bounding box center [177, 105] width 355 height 210
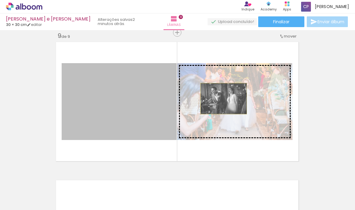
drag, startPoint x: 157, startPoint y: 97, endPoint x: 224, endPoint y: 99, distance: 66.1
click at [0, 0] on slot at bounding box center [0, 0] width 0 height 0
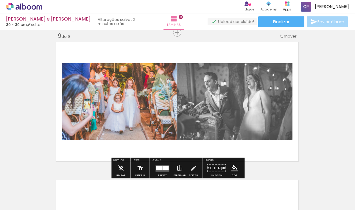
click at [241, 143] on quentale-layouter at bounding box center [177, 101] width 247 height 123
click at [222, 114] on quentale-photo at bounding box center [234, 101] width 115 height 77
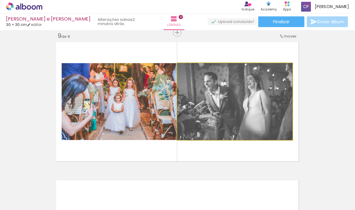
click at [222, 114] on quentale-photo at bounding box center [234, 101] width 115 height 77
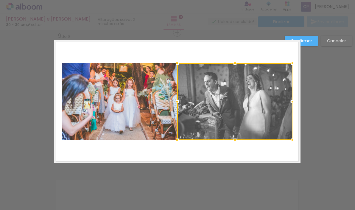
click at [225, 97] on div at bounding box center [234, 101] width 115 height 77
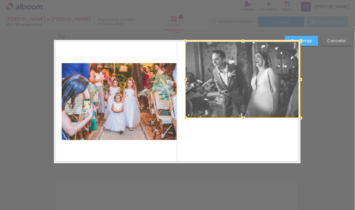
drag, startPoint x: 208, startPoint y: 95, endPoint x: 226, endPoint y: 73, distance: 28.6
click at [226, 73] on div at bounding box center [242, 79] width 115 height 77
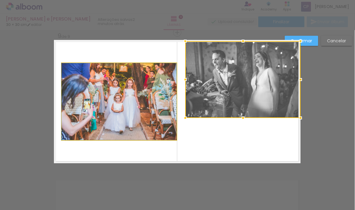
click at [146, 98] on quentale-photo at bounding box center [119, 101] width 115 height 77
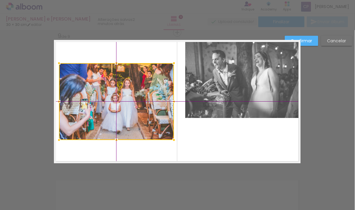
click at [139, 90] on div at bounding box center [116, 101] width 115 height 77
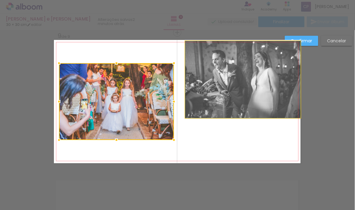
click at [230, 80] on quentale-photo at bounding box center [242, 79] width 115 height 77
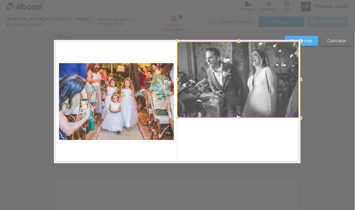
drag, startPoint x: 187, startPoint y: 78, endPoint x: 178, endPoint y: 78, distance: 9.5
click at [178, 78] on div at bounding box center [177, 80] width 12 height 12
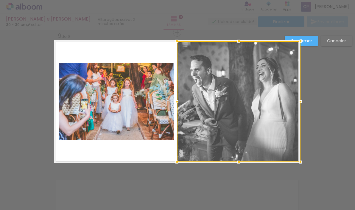
drag, startPoint x: 239, startPoint y: 119, endPoint x: 241, endPoint y: 169, distance: 50.4
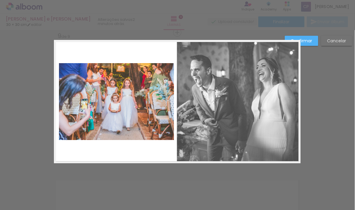
click at [0, 0] on slot "Confirmar" at bounding box center [0, 0] width 0 height 0
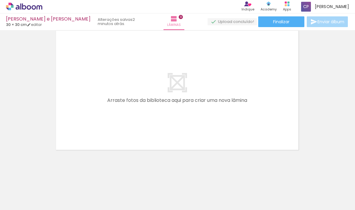
scroll to position [1262, 0]
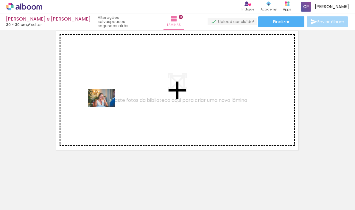
drag, startPoint x: 66, startPoint y: 191, endPoint x: 106, endPoint y: 107, distance: 92.4
click at [106, 107] on quentale-workspace at bounding box center [177, 105] width 355 height 210
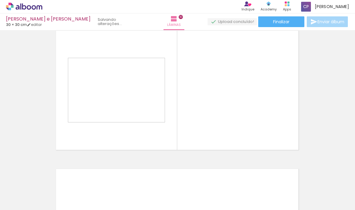
scroll to position [1251, 0]
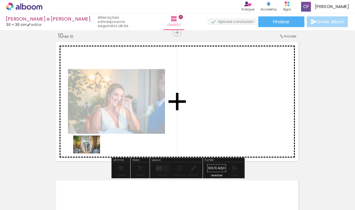
drag, startPoint x: 61, startPoint y: 192, endPoint x: 91, endPoint y: 153, distance: 49.4
click at [91, 153] on quentale-workspace at bounding box center [177, 105] width 355 height 210
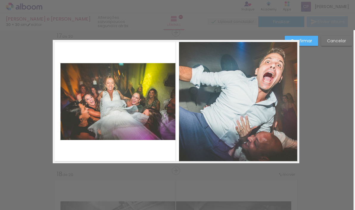
scroll to position [365, 0]
click at [133, 113] on quentale-photo at bounding box center [117, 101] width 115 height 77
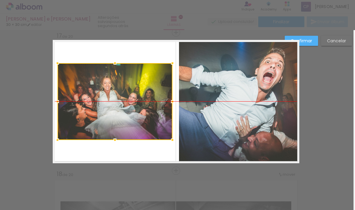
click at [137, 104] on div at bounding box center [114, 101] width 115 height 77
click at [185, 99] on quentale-photo at bounding box center [239, 101] width 120 height 123
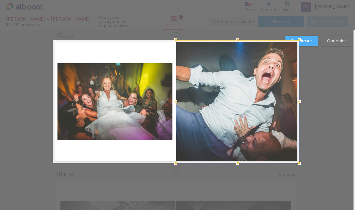
drag, startPoint x: 179, startPoint y: 100, endPoint x: 176, endPoint y: 100, distance: 3.6
click at [176, 100] on div at bounding box center [176, 102] width 12 height 12
click at [0, 0] on slot "Confirmar" at bounding box center [0, 0] width 0 height 0
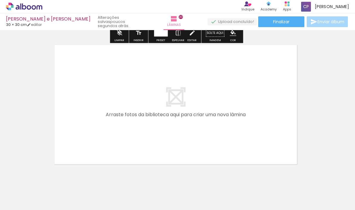
scroll to position [2666, 2]
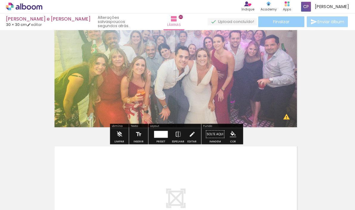
click at [278, 20] on span "Finalizar" at bounding box center [281, 22] width 16 height 4
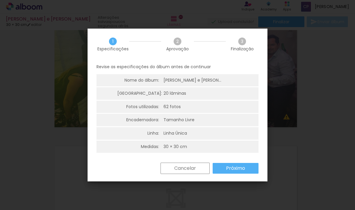
click at [0, 0] on slot "Próximo" at bounding box center [0, 0] width 0 height 0
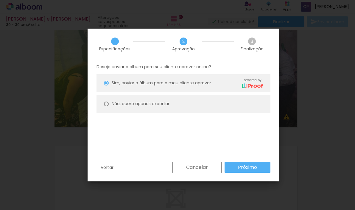
click at [166, 107] on paper-radio-button "Não, quero apenas exportar" at bounding box center [183, 104] width 174 height 18
type paper-radio-button "on"
click at [235, 169] on paper-button "Próximo" at bounding box center [247, 167] width 46 height 11
type input "Alta, 300 DPI"
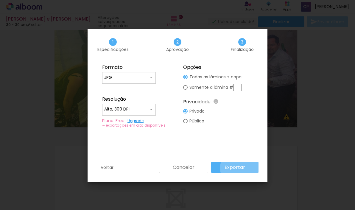
click at [0, 0] on slot "Exportar" at bounding box center [0, 0] width 0 height 0
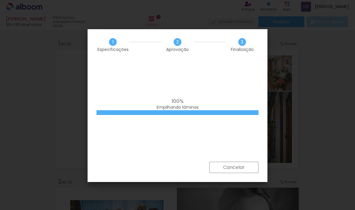
click at [174, 138] on div "100% Empilhando lâminas" at bounding box center [178, 110] width 180 height 101
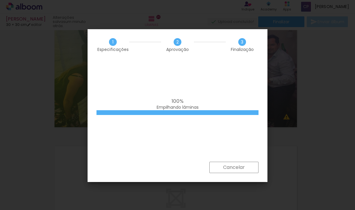
scroll to position [365, 0]
click at [207, 65] on div "100% Empilhando lâminas" at bounding box center [178, 110] width 180 height 101
click at [215, 85] on div "100% Empilhando lâminas" at bounding box center [178, 110] width 180 height 101
